Goal: Information Seeking & Learning: Learn about a topic

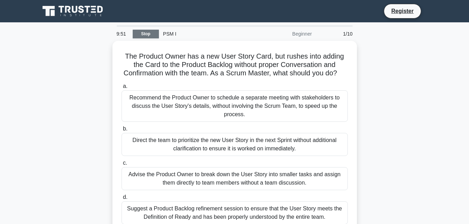
click at [152, 34] on link "Stop" at bounding box center [146, 34] width 26 height 9
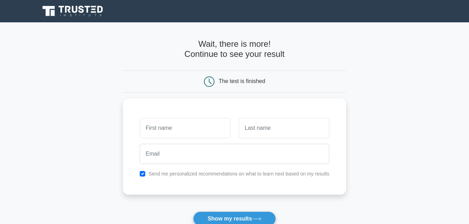
click at [410, 72] on main "Wait, there is more! Continue to see your result The test is finished and the" at bounding box center [234, 148] width 469 height 252
click at [408, 72] on main "Wait, there is more! Continue to see your result The test is finished and the" at bounding box center [234, 148] width 469 height 252
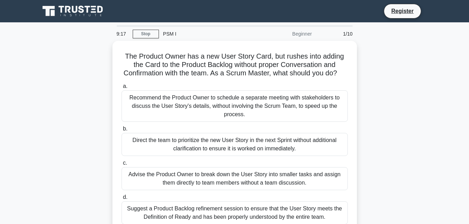
click at [135, 27] on div "9:17 Stop PSM I Beginner 1/10" at bounding box center [235, 34] width 245 height 14
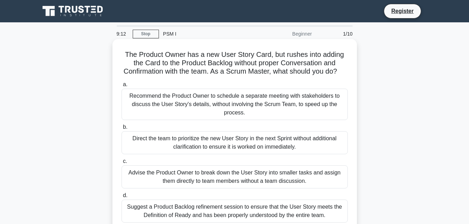
click at [173, 140] on label "b. Direct the team to prioritize the new User Story in the next Sprint without …" at bounding box center [235, 138] width 227 height 31
click at [122, 130] on input "b. Direct the team to prioritize the new User Story in the next Sprint without …" at bounding box center [122, 127] width 0 height 5
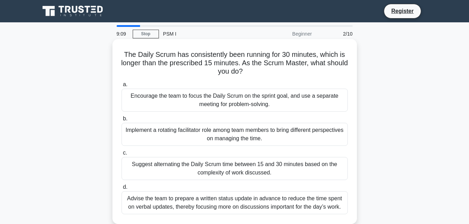
click at [130, 141] on div "Implement a rotating facilitator role among team members to bring different per…" at bounding box center [235, 134] width 227 height 23
click at [122, 121] on input "b. Implement a rotating facilitator role among team members to bring different …" at bounding box center [122, 119] width 0 height 5
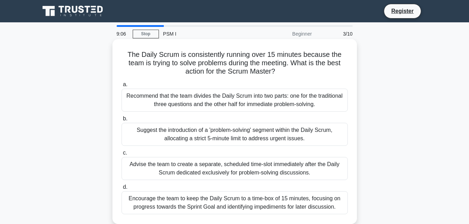
click at [135, 132] on div "Suggest the introduction of a 'problem-solving' segment within the Daily Scrum,…" at bounding box center [235, 134] width 227 height 23
click at [122, 121] on input "b. Suggest the introduction of a 'problem-solving' segment within the Daily Scr…" at bounding box center [122, 119] width 0 height 5
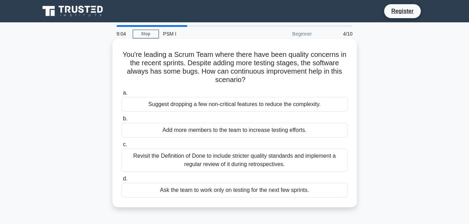
click at [124, 159] on div "Revisit the Definition of Done to include stricter quality standards and implem…" at bounding box center [235, 160] width 227 height 23
click at [122, 147] on input "c. Revisit the Definition of Done to include stricter quality standards and imp…" at bounding box center [122, 145] width 0 height 5
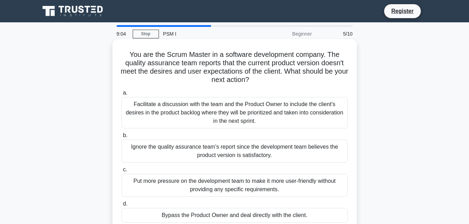
click at [136, 105] on div "Facilitate a discussion with the team and the Product Owner to include the clie…" at bounding box center [235, 112] width 227 height 31
click at [122, 95] on input "a. Facilitate a discussion with the team and the Product Owner to include the c…" at bounding box center [122, 93] width 0 height 5
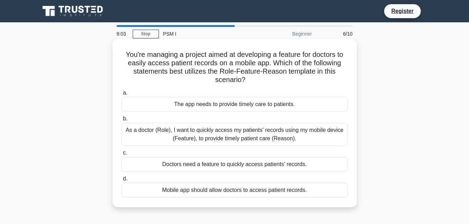
click at [131, 164] on div "Doctors need a feature to quickly access patients' records." at bounding box center [235, 164] width 227 height 15
click at [122, 156] on input "c. Doctors need a feature to quickly access patients' records." at bounding box center [122, 153] width 0 height 5
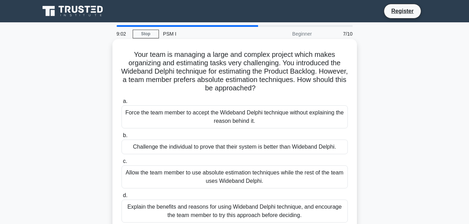
click at [128, 149] on div "Challenge the individual to prove that their system is better than Wideband Del…" at bounding box center [235, 147] width 227 height 15
click at [122, 138] on input "b. Challenge the individual to prove that their system is better than Wideband …" at bounding box center [122, 136] width 0 height 5
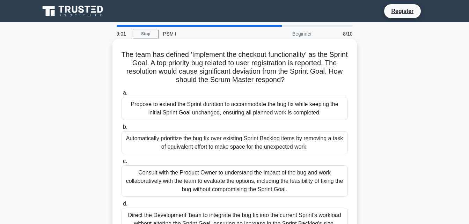
click at [132, 97] on label "a. Propose to extend the Sprint duration to accommodate the bug fix while keepi…" at bounding box center [235, 104] width 227 height 31
click at [122, 95] on input "a. Propose to extend the Sprint duration to accommodate the bug fix while keepi…" at bounding box center [122, 93] width 0 height 5
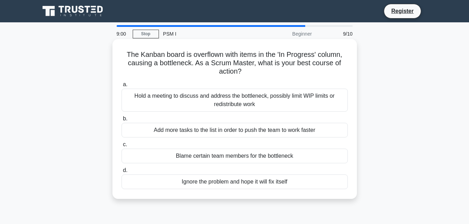
click at [144, 158] on div "Blame certain team members for the bottleneck" at bounding box center [235, 156] width 227 height 15
click at [122, 147] on input "c. Blame certain team members for the bottleneck" at bounding box center [122, 145] width 0 height 5
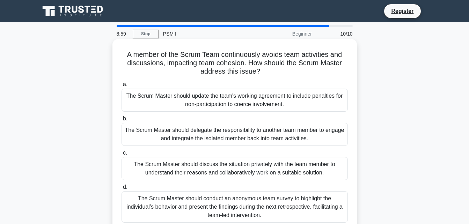
click at [125, 187] on span "d." at bounding box center [125, 187] width 5 height 6
click at [122, 187] on input "d. The Scrum Master should conduct an anonymous team survey to highlight the in…" at bounding box center [122, 187] width 0 height 5
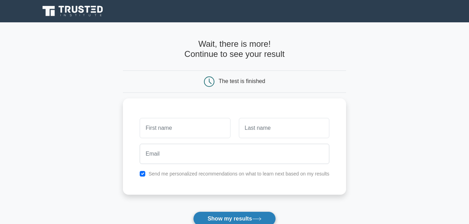
click at [215, 214] on button "Show my results" at bounding box center [234, 219] width 82 height 15
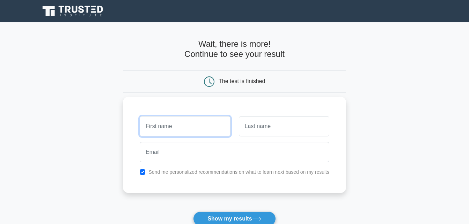
click at [158, 125] on input "text" at bounding box center [185, 126] width 91 height 20
type input "iop"
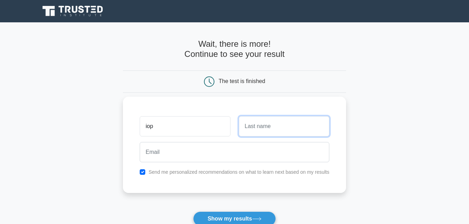
click at [298, 123] on input "text" at bounding box center [284, 126] width 91 height 20
type input "you"
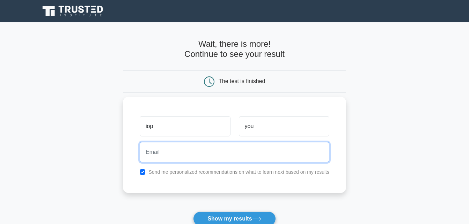
click at [177, 148] on input "email" at bounding box center [235, 152] width 190 height 20
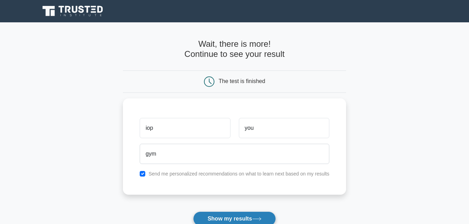
click at [216, 213] on button "Show my results" at bounding box center [234, 219] width 82 height 15
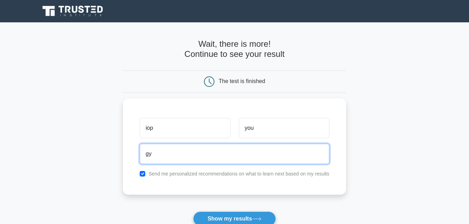
type input "g"
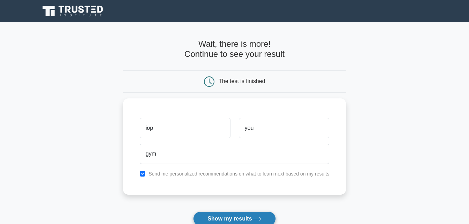
click at [205, 219] on button "Show my results" at bounding box center [234, 219] width 82 height 15
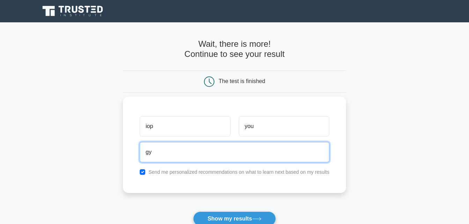
type input "g"
